Goal: Information Seeking & Learning: Learn about a topic

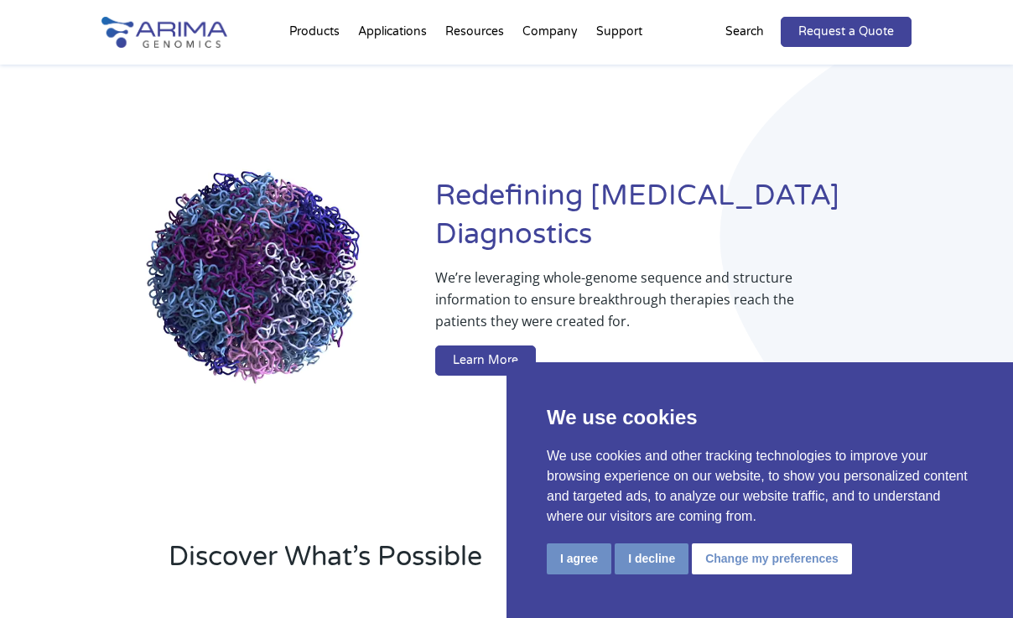
scroll to position [23, 0]
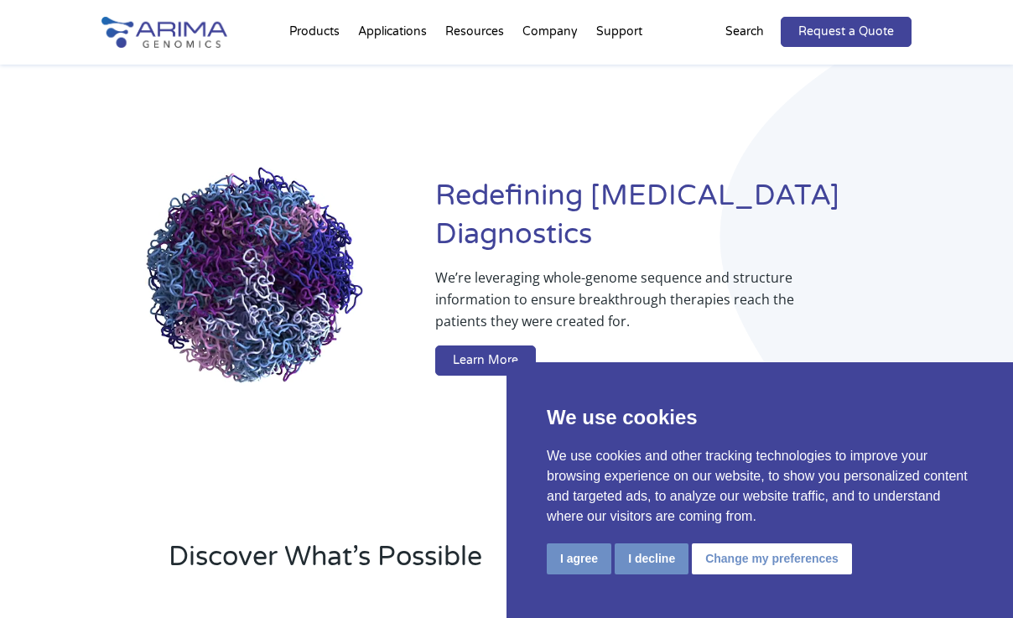
click at [648, 564] on button "I decline" at bounding box center [652, 559] width 74 height 31
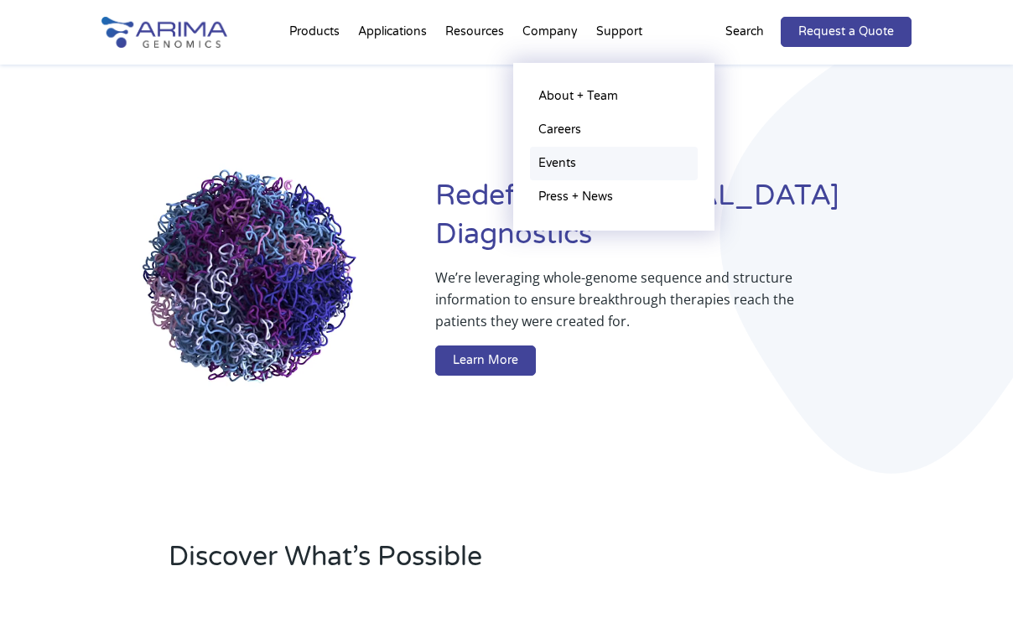
click at [559, 160] on link "Events" at bounding box center [614, 164] width 168 height 34
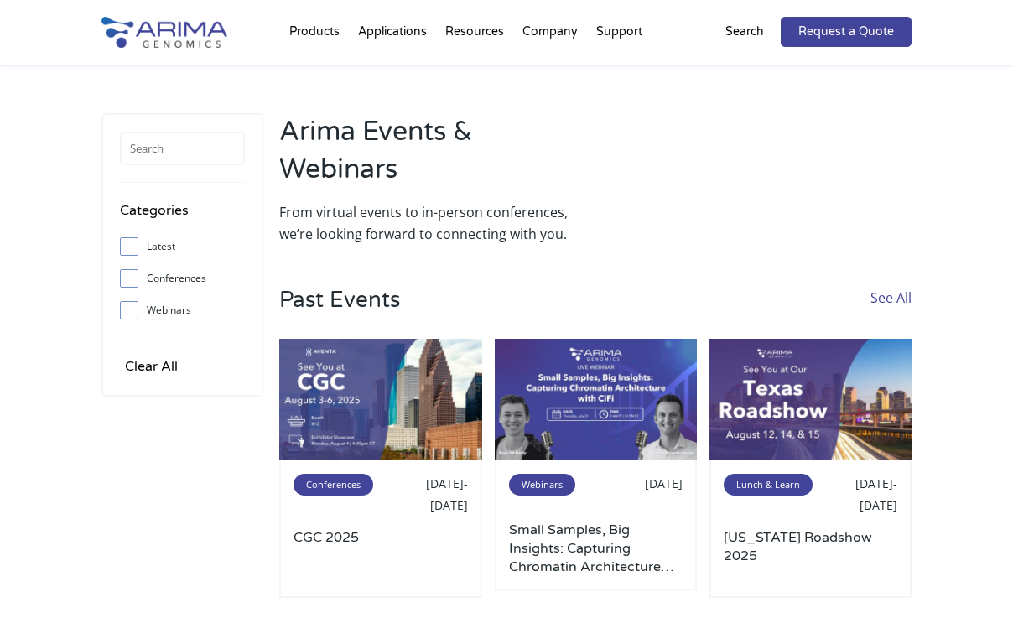
scroll to position [172, 0]
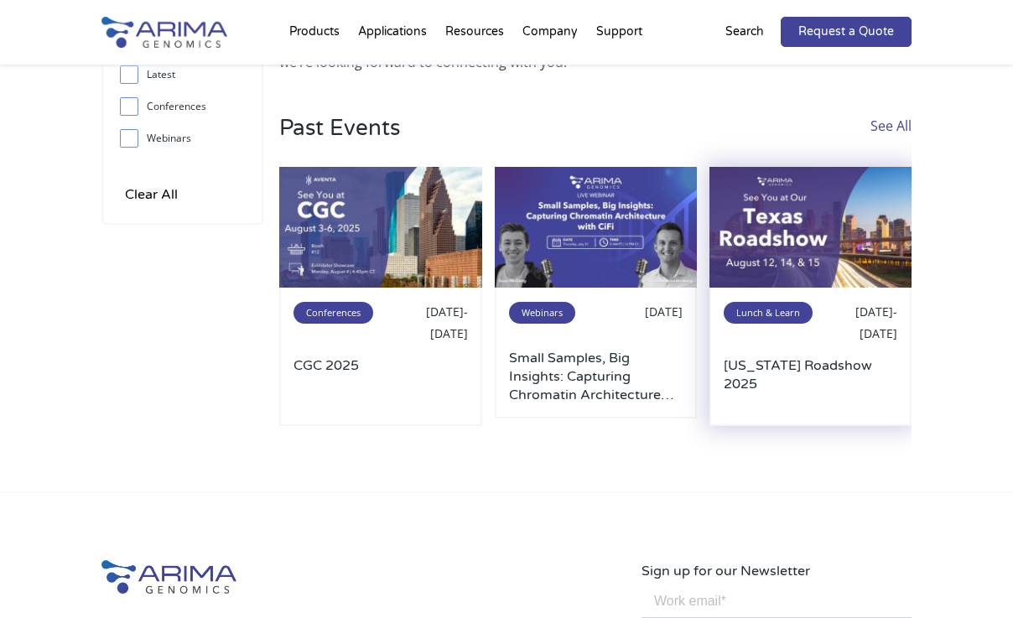
click at [767, 252] on img at bounding box center [811, 228] width 202 height 122
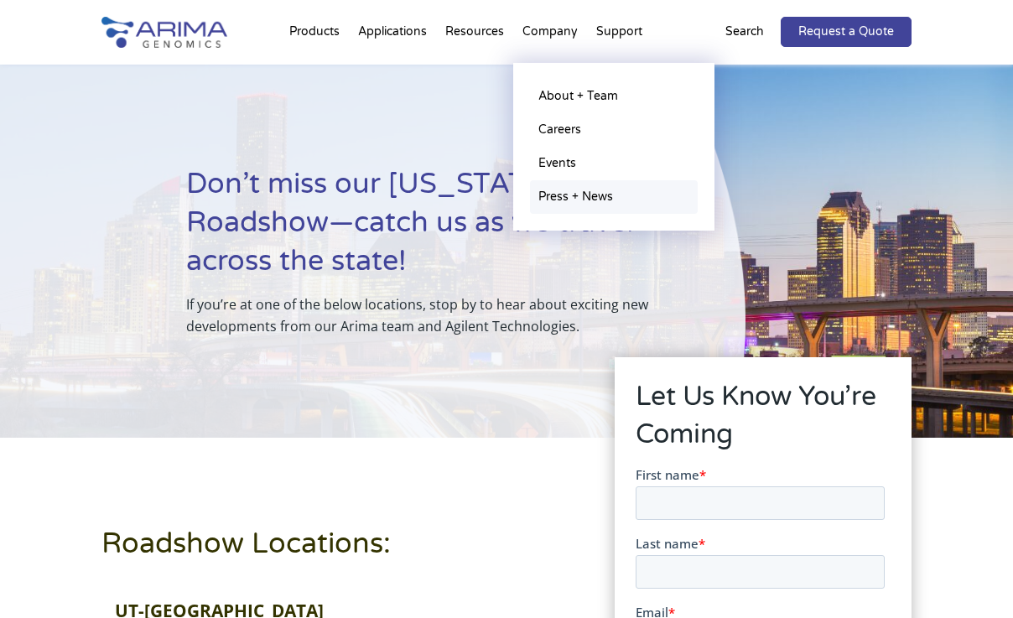
click at [555, 198] on link "Press + News" at bounding box center [614, 197] width 168 height 34
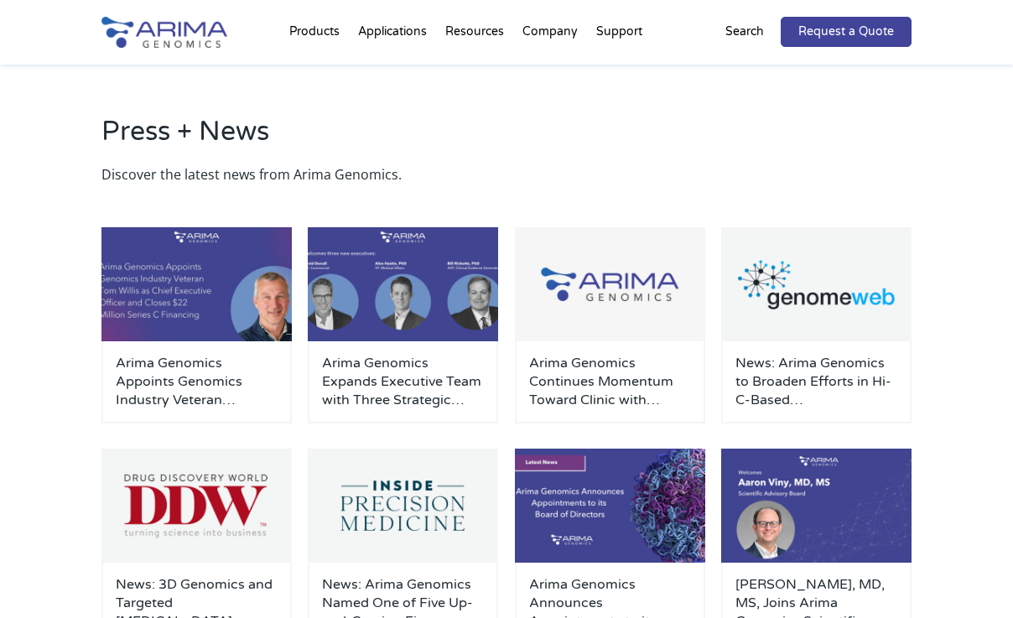
scroll to position [25, 0]
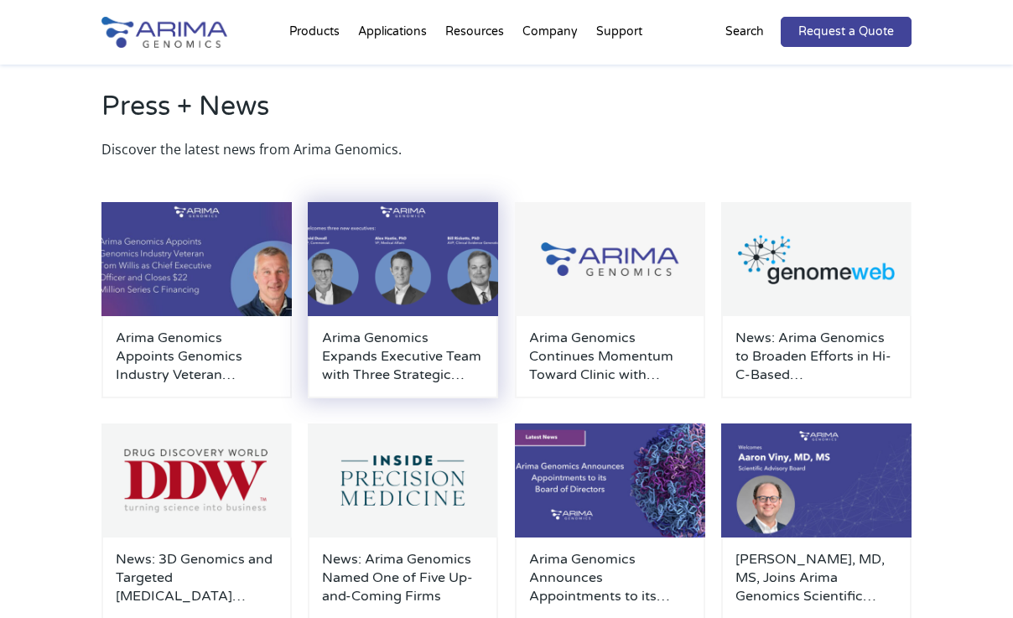
click at [415, 355] on h3 "Arima Genomics Expands Executive Team with Three Strategic Hires to Advance Cli…" at bounding box center [403, 356] width 162 height 55
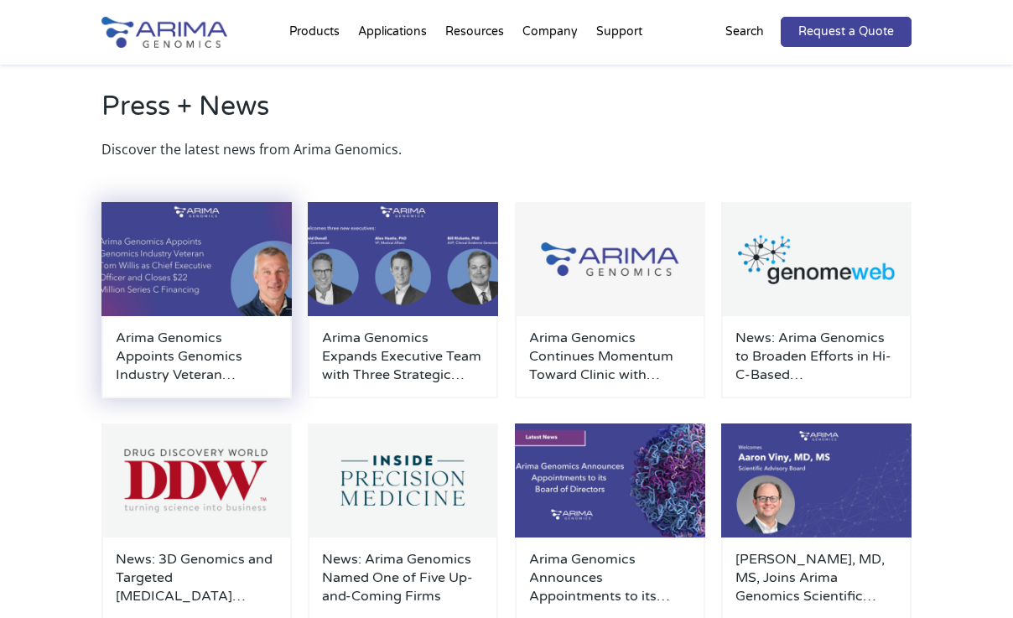
click at [218, 360] on h3 "Arima Genomics Appoints Genomics Industry Veteran Tom Willis as Chief Executive…" at bounding box center [197, 356] width 162 height 55
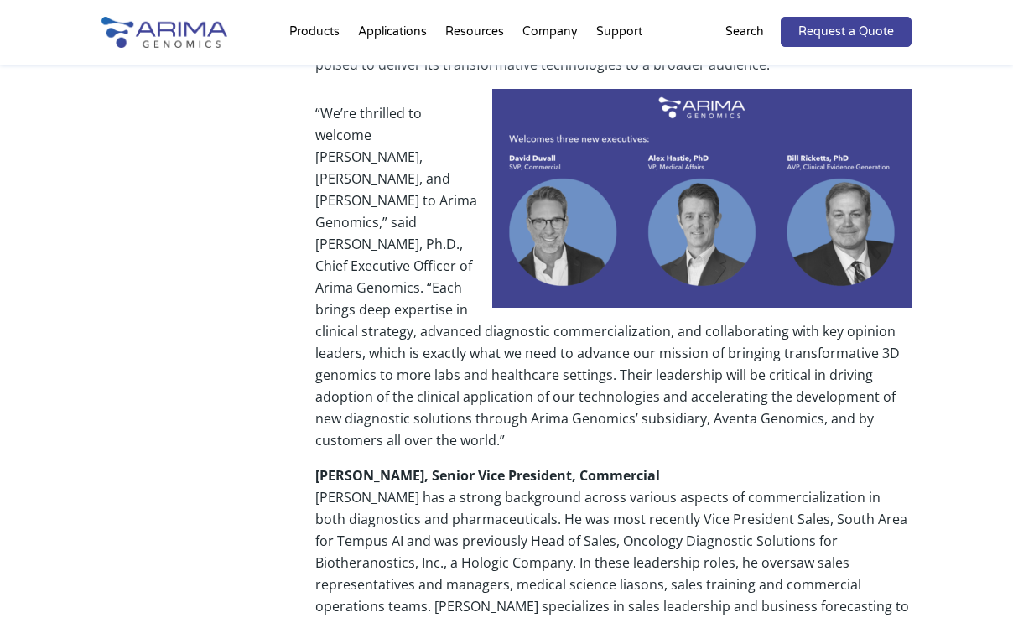
scroll to position [633, 0]
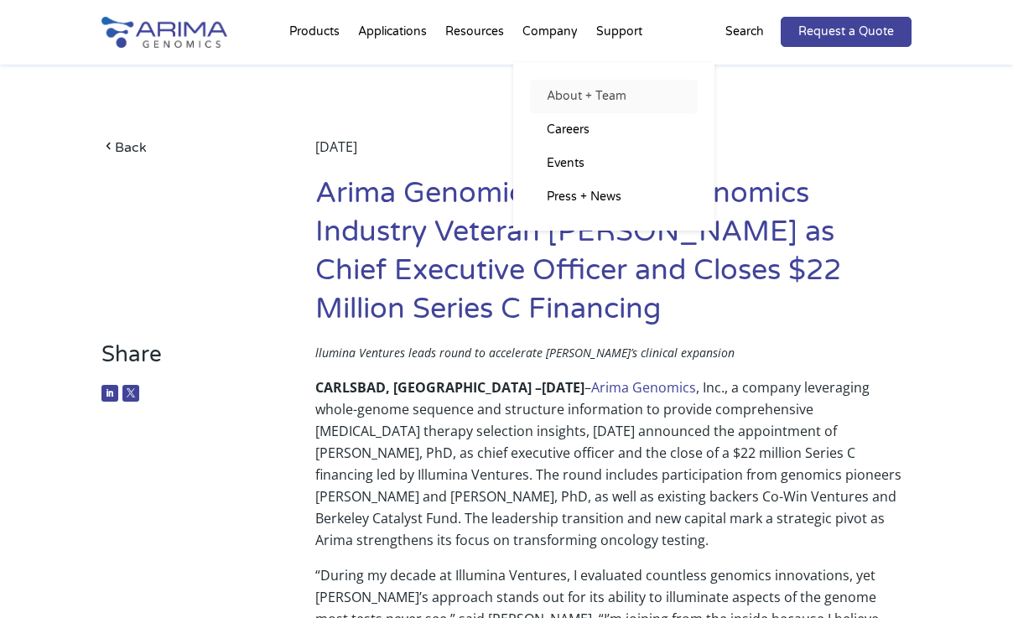
click at [567, 97] on link "About + Team" at bounding box center [614, 97] width 168 height 34
